Goal: Task Accomplishment & Management: Manage account settings

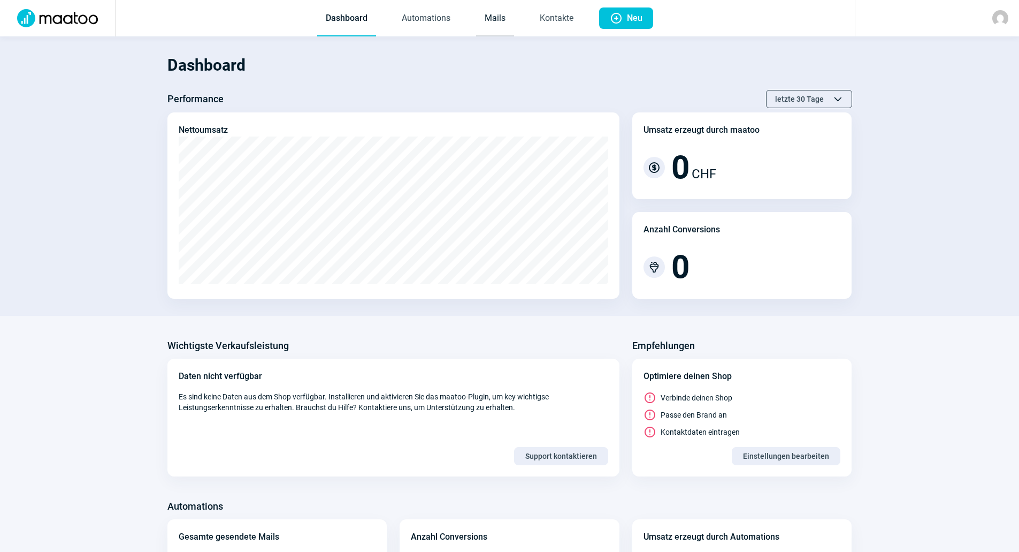
click at [502, 26] on link "Mails" at bounding box center [495, 18] width 38 height 35
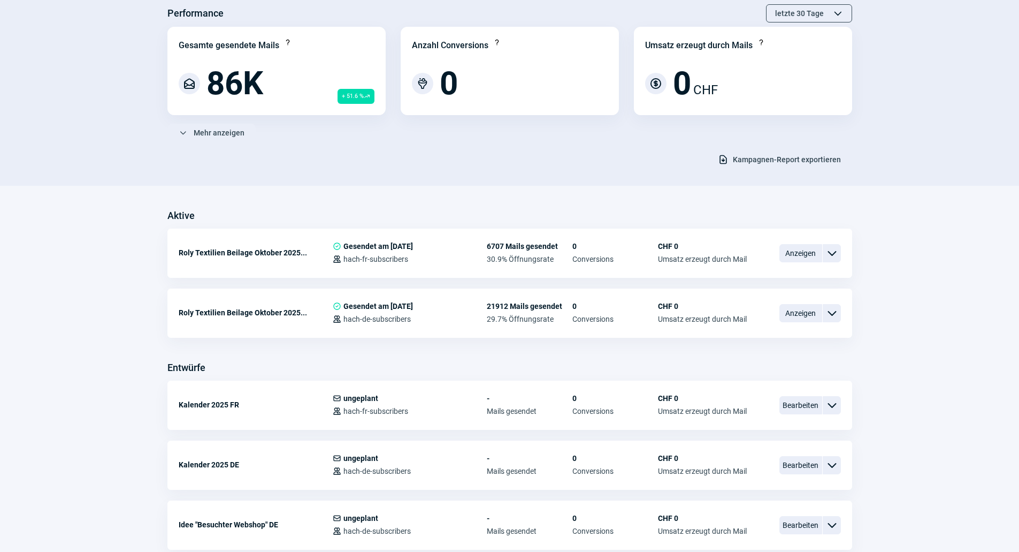
scroll to position [214, 0]
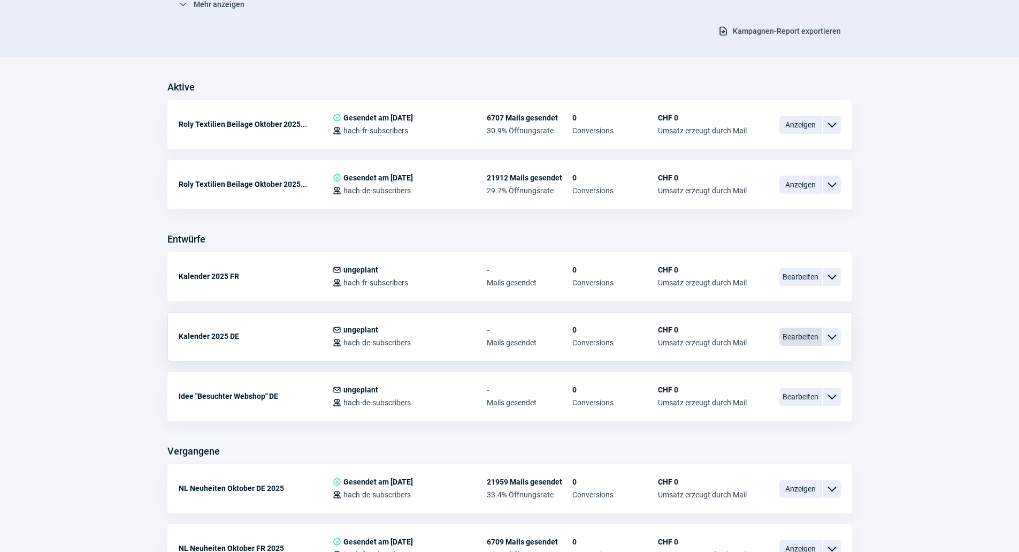
click at [785, 339] on span "Bearbeiten" at bounding box center [801, 336] width 43 height 18
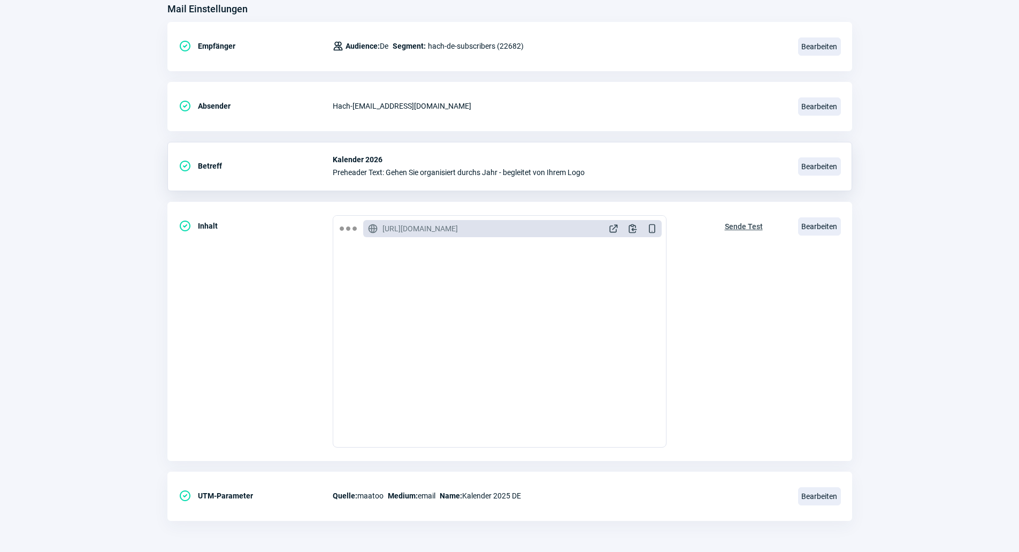
scroll to position [143, 0]
click at [609, 218] on div "GlobeAlt icon [URL][DOMAIN_NAME] ExternalLink icon Clipboard icon DeviceMobile …" at bounding box center [499, 228] width 333 height 26
click at [610, 225] on span "ExternalLink icon" at bounding box center [613, 227] width 11 height 11
click at [825, 225] on span "Bearbeiten" at bounding box center [819, 225] width 43 height 18
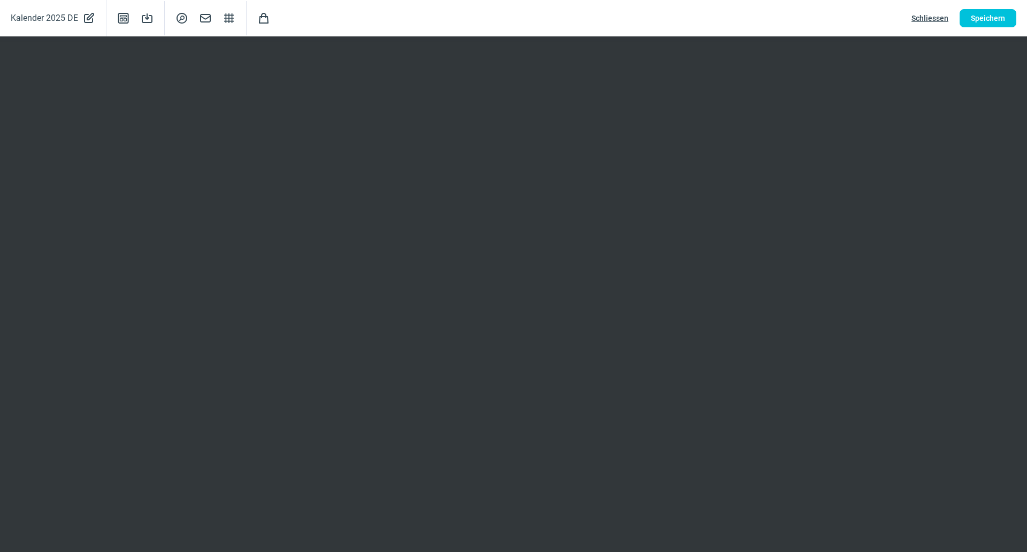
click at [942, 14] on span "Schliessen" at bounding box center [930, 18] width 37 height 17
